Goal: Information Seeking & Learning: Learn about a topic

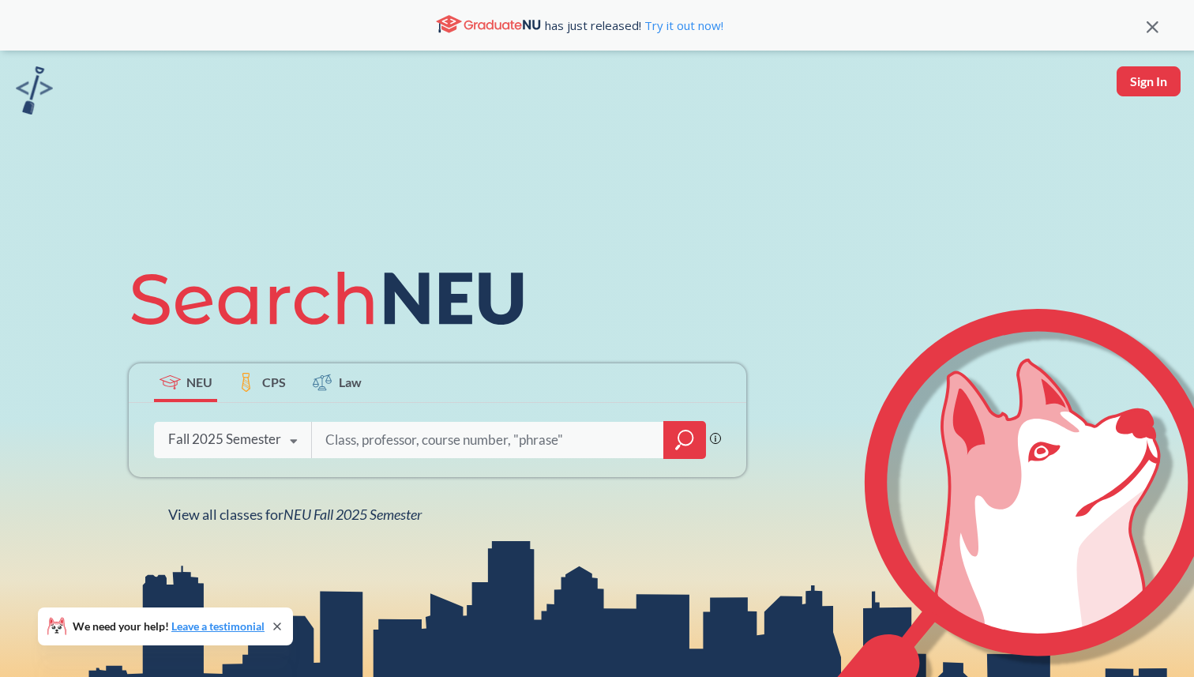
click at [487, 425] on input "search" at bounding box center [488, 439] width 329 height 33
type input "NLP"
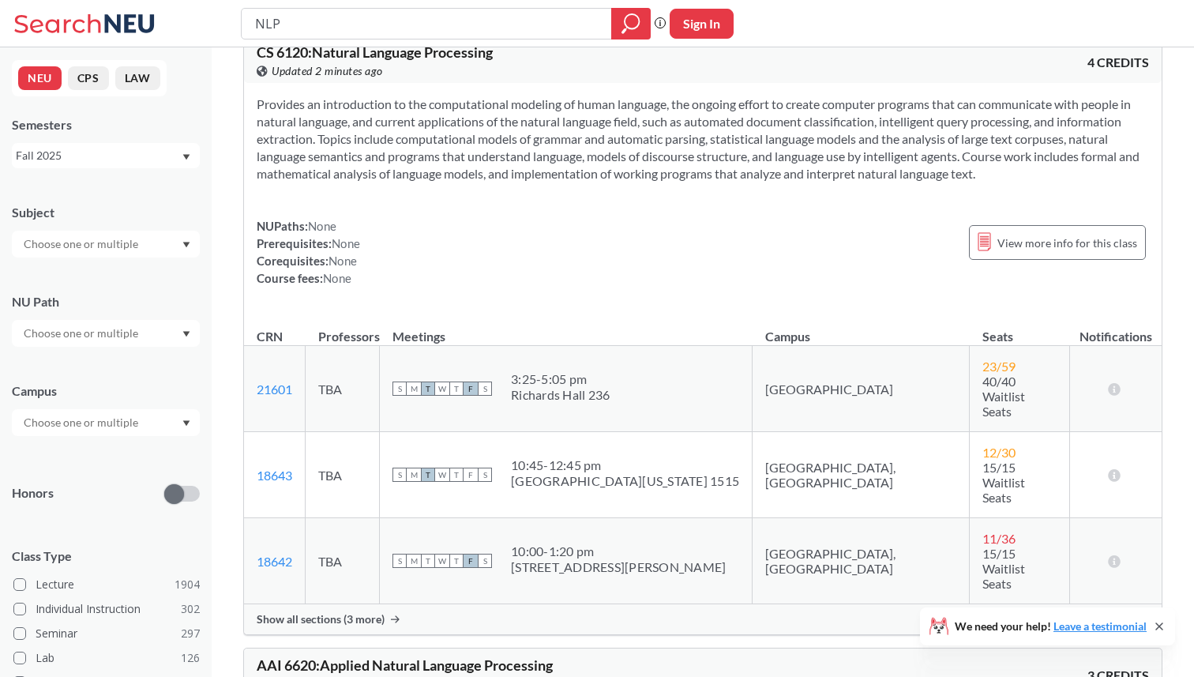
scroll to position [484, 0]
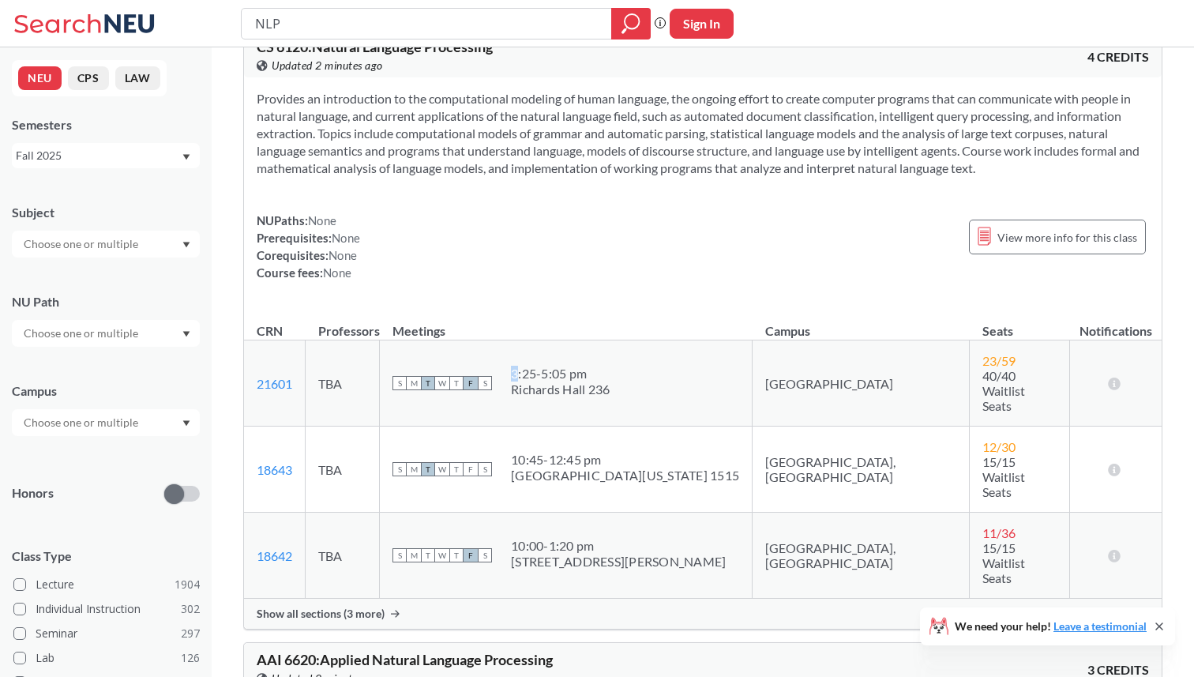
drag, startPoint x: 551, startPoint y: 358, endPoint x: 671, endPoint y: 381, distance: 122.2
click at [671, 381] on div "S M T W T F S 3:25 - 5:05 pm [PERSON_NAME] [PERSON_NAME] 236" at bounding box center [566, 383] width 347 height 35
drag, startPoint x: 671, startPoint y: 381, endPoint x: 534, endPoint y: 370, distance: 137.9
click at [534, 370] on div "S M T W T F S 3:25 - 5:05 pm [PERSON_NAME] [PERSON_NAME] 236" at bounding box center [566, 383] width 347 height 35
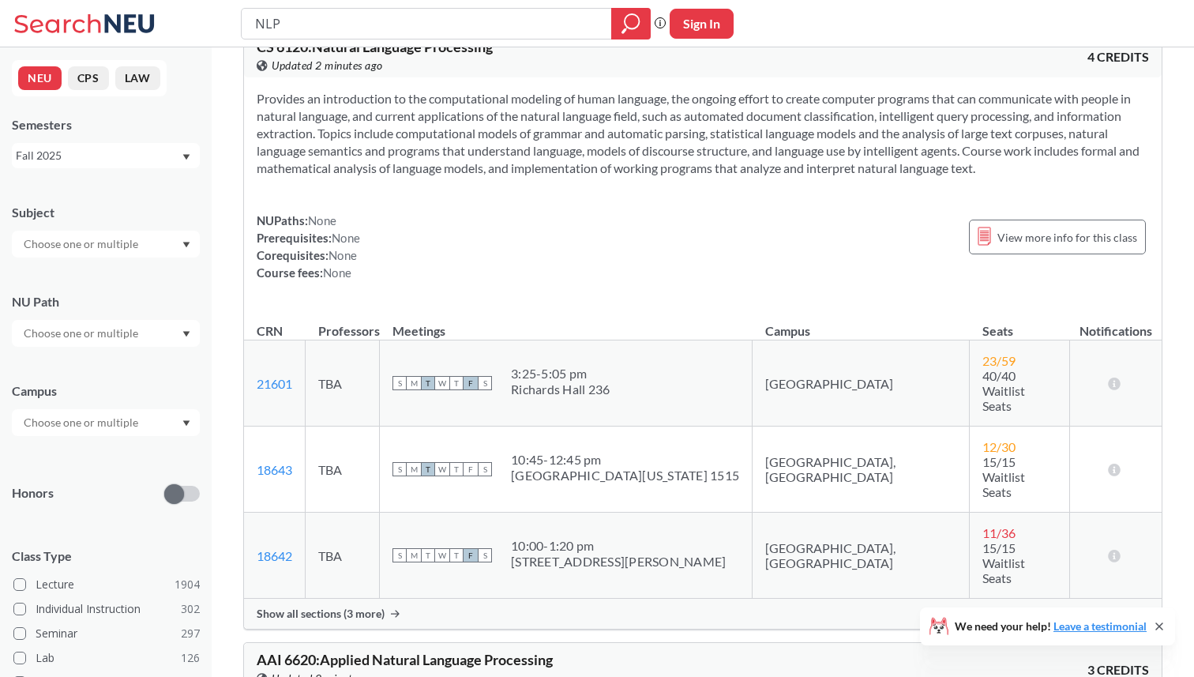
click at [539, 366] on div "S M T W T F S 3:25 - 5:05 pm [PERSON_NAME] [PERSON_NAME] 236" at bounding box center [566, 383] width 347 height 35
drag, startPoint x: 539, startPoint y: 362, endPoint x: 635, endPoint y: 370, distance: 96.7
click at [635, 370] on div "S M T W T F S 3:25 - 5:05 pm [PERSON_NAME] [PERSON_NAME] 236" at bounding box center [566, 383] width 347 height 35
click at [610, 382] on div "Richards Hall 236" at bounding box center [560, 390] width 99 height 16
drag, startPoint x: 635, startPoint y: 370, endPoint x: 543, endPoint y: 355, distance: 92.9
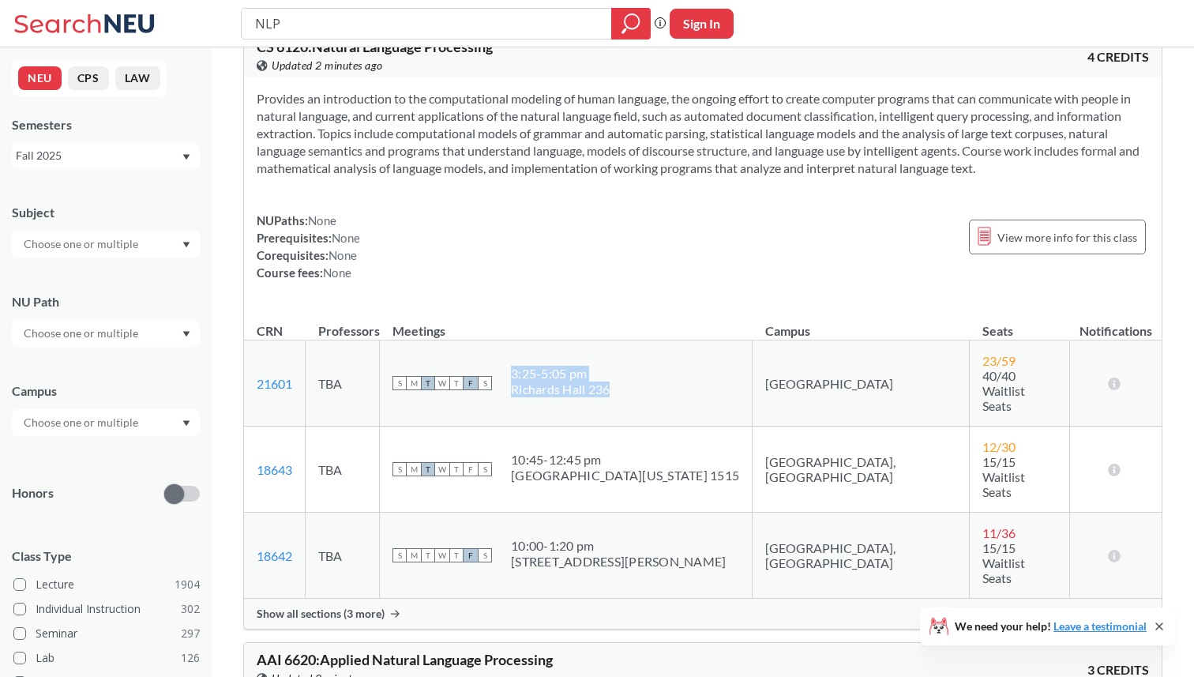
click at [543, 366] on div "S M T W T F S 3:25 - 5:05 pm [PERSON_NAME] [PERSON_NAME] 236" at bounding box center [566, 383] width 347 height 35
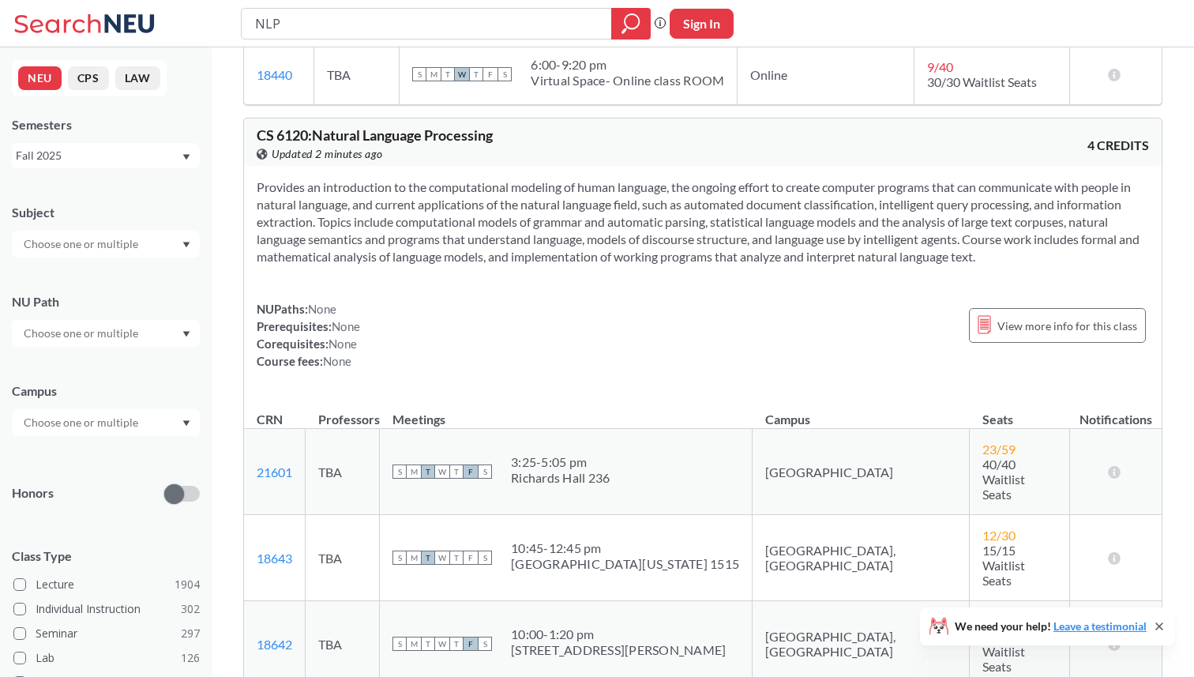
scroll to position [380, 0]
